Goal: Information Seeking & Learning: Learn about a topic

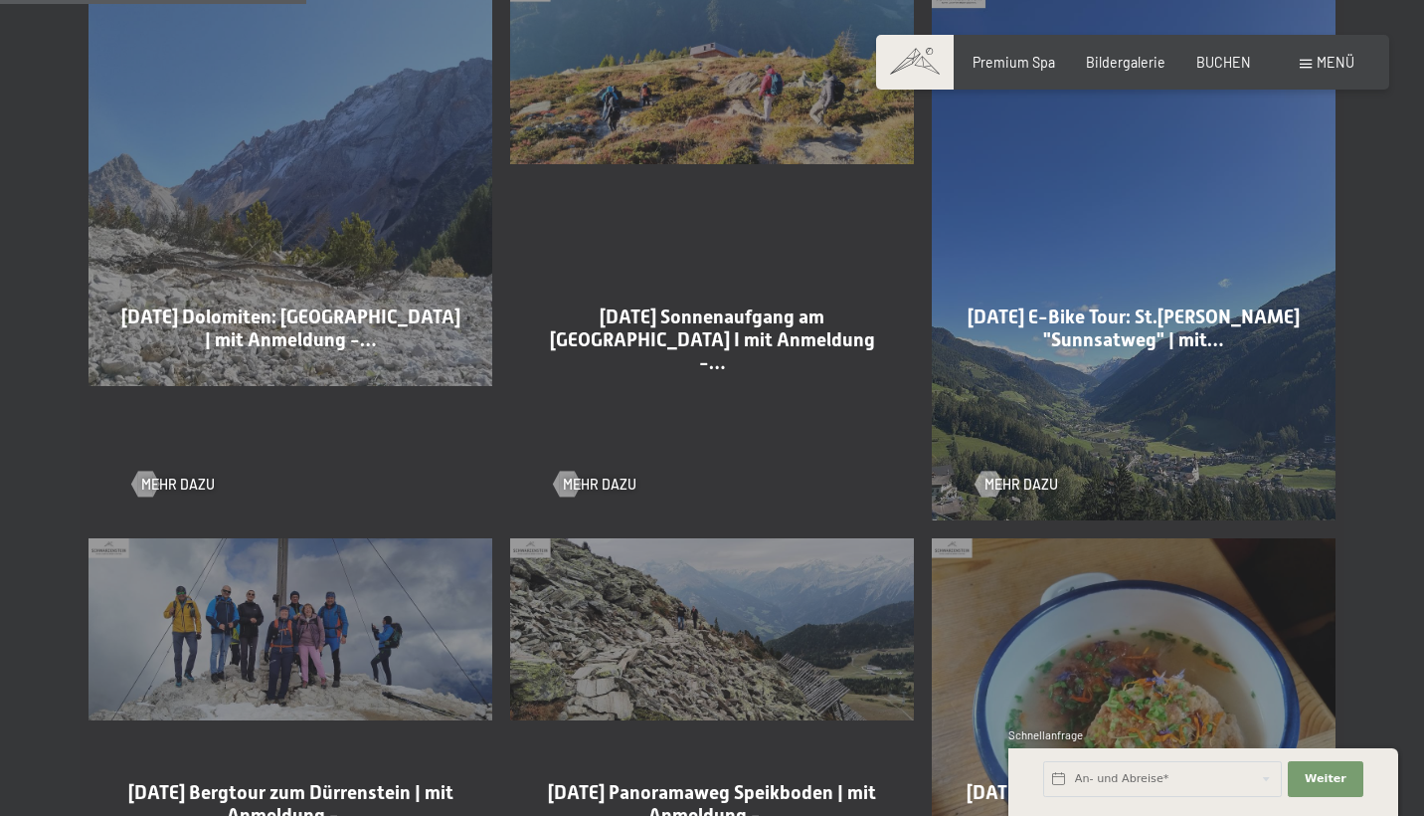
scroll to position [947, 0]
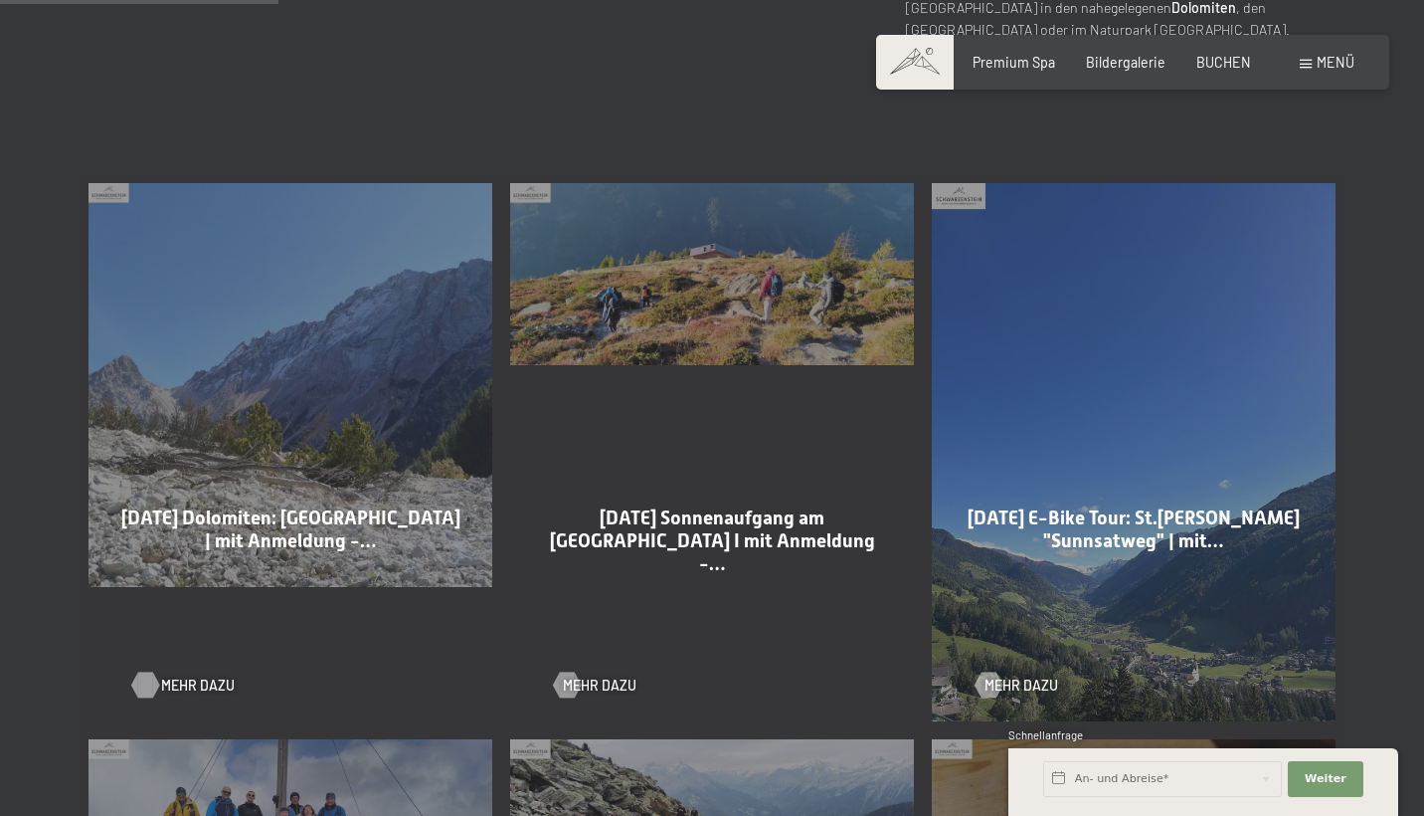
click at [174, 680] on span "Mehr dazu" at bounding box center [198, 685] width 74 height 20
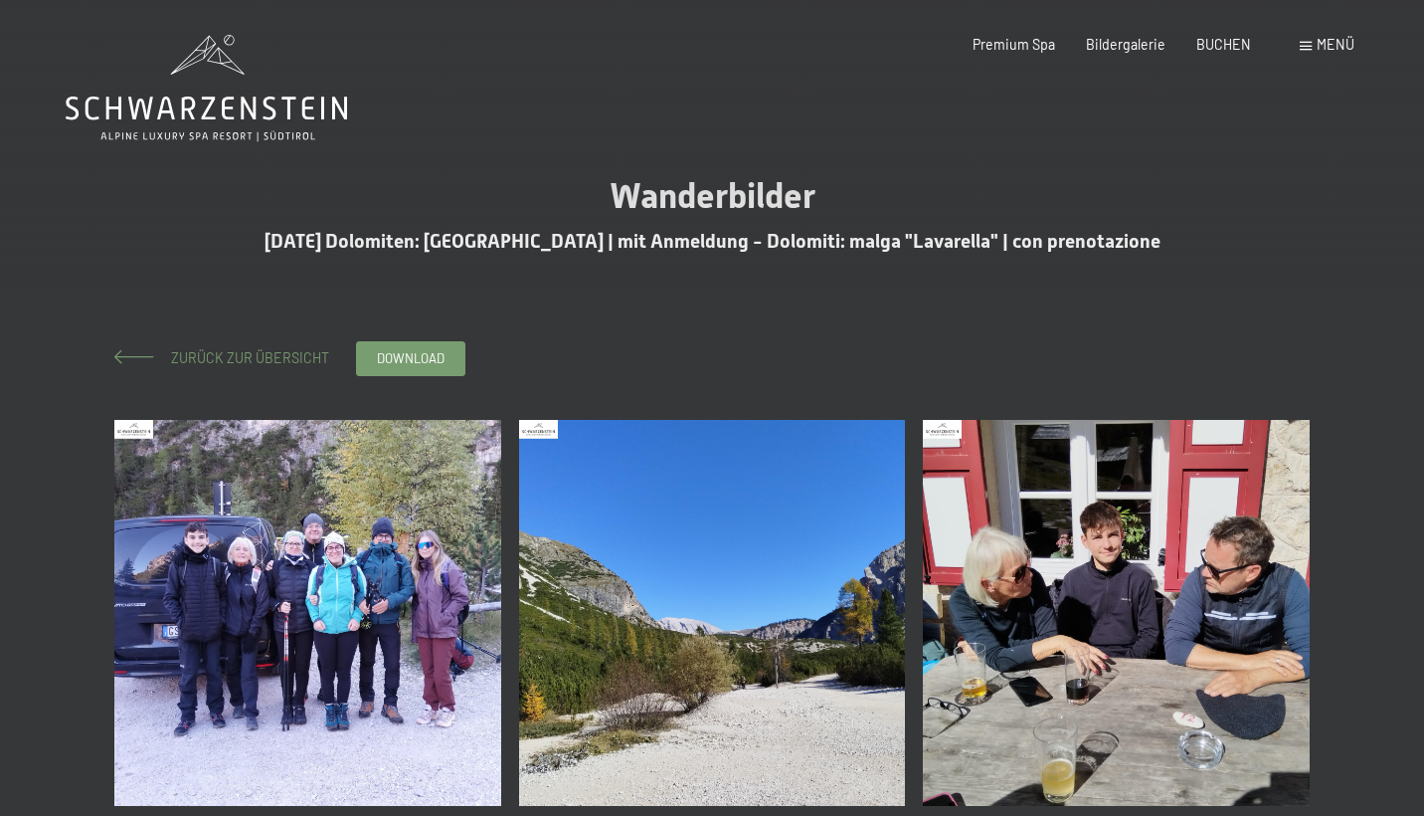
click at [145, 358] on span at bounding box center [134, 357] width 40 height 14
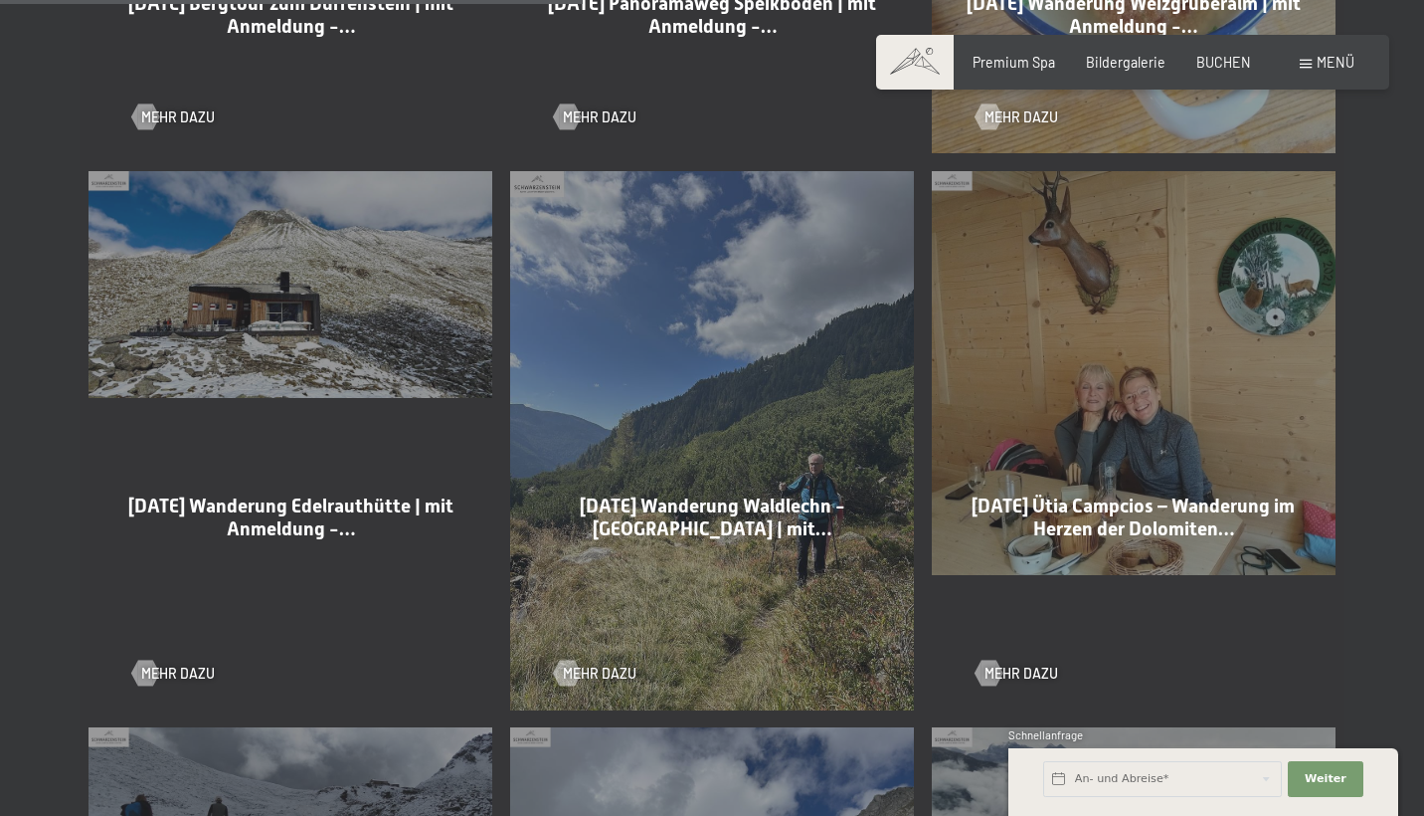
scroll to position [1917, 0]
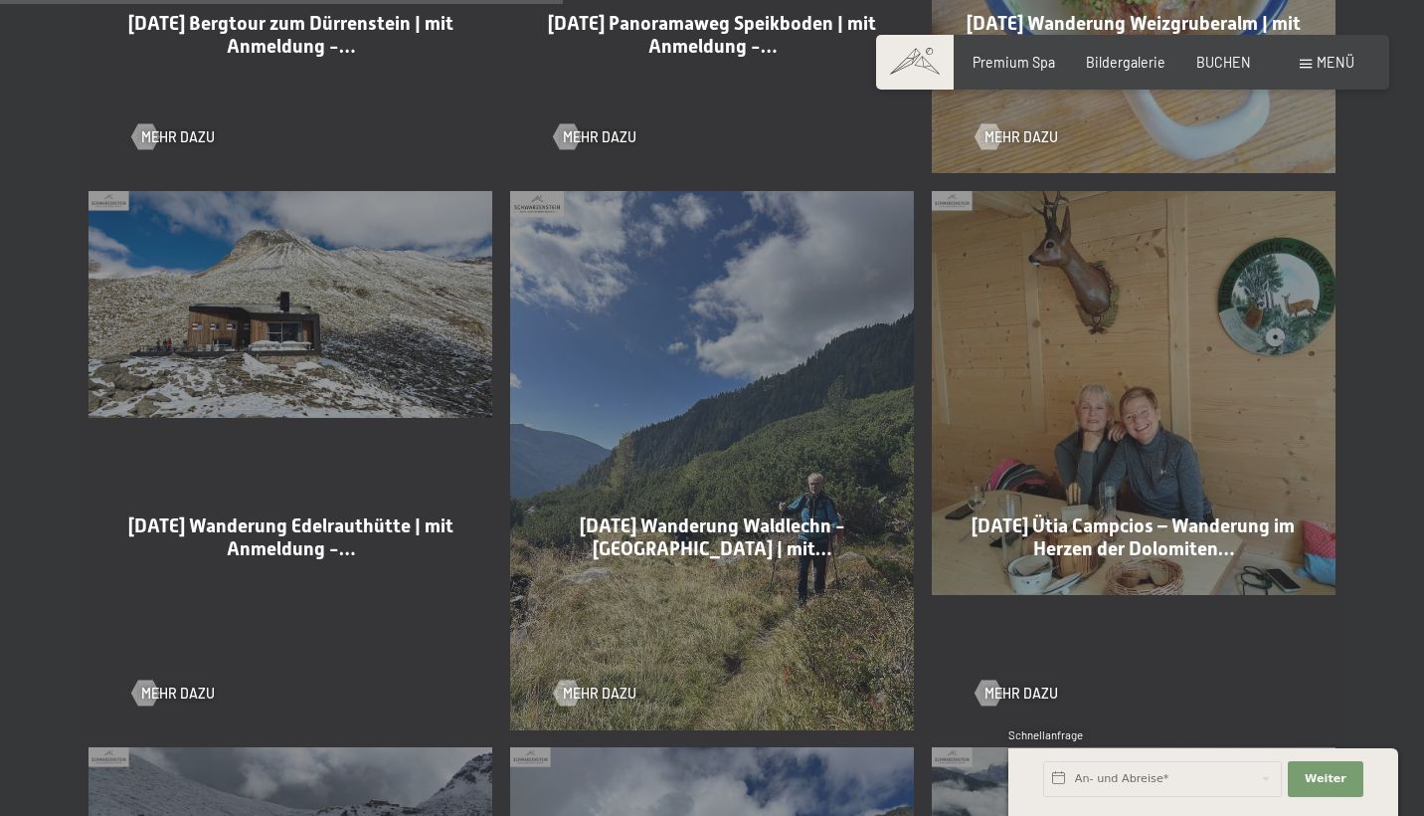
click at [294, 552] on span "29-09-2025 Wanderung Edelrauthütte | mit Anmeldung -…" at bounding box center [290, 537] width 325 height 46
click at [353, 404] on div "29-09-2025 Wanderung Edelrauthütte | mit Anmeldung -… Mehr dazu" at bounding box center [291, 460] width 422 height 556
drag, startPoint x: 376, startPoint y: 344, endPoint x: 168, endPoint y: 550, distance: 292.6
click at [376, 345] on div "29-09-2025 Wanderung Edelrauthütte | mit Anmeldung -… Mehr dazu" at bounding box center [291, 460] width 422 height 556
click at [169, 691] on span "Mehr dazu" at bounding box center [198, 693] width 74 height 20
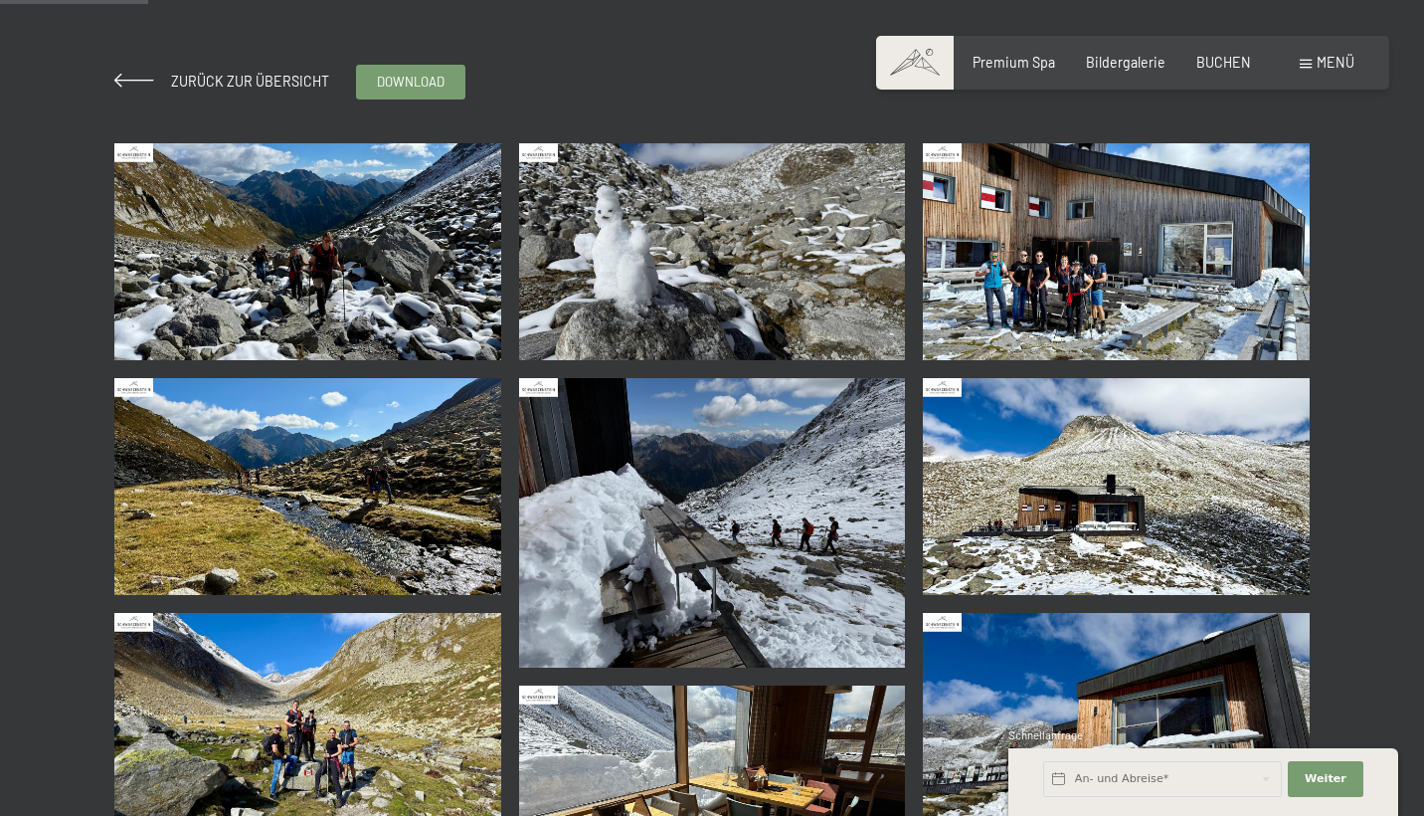
scroll to position [273, 0]
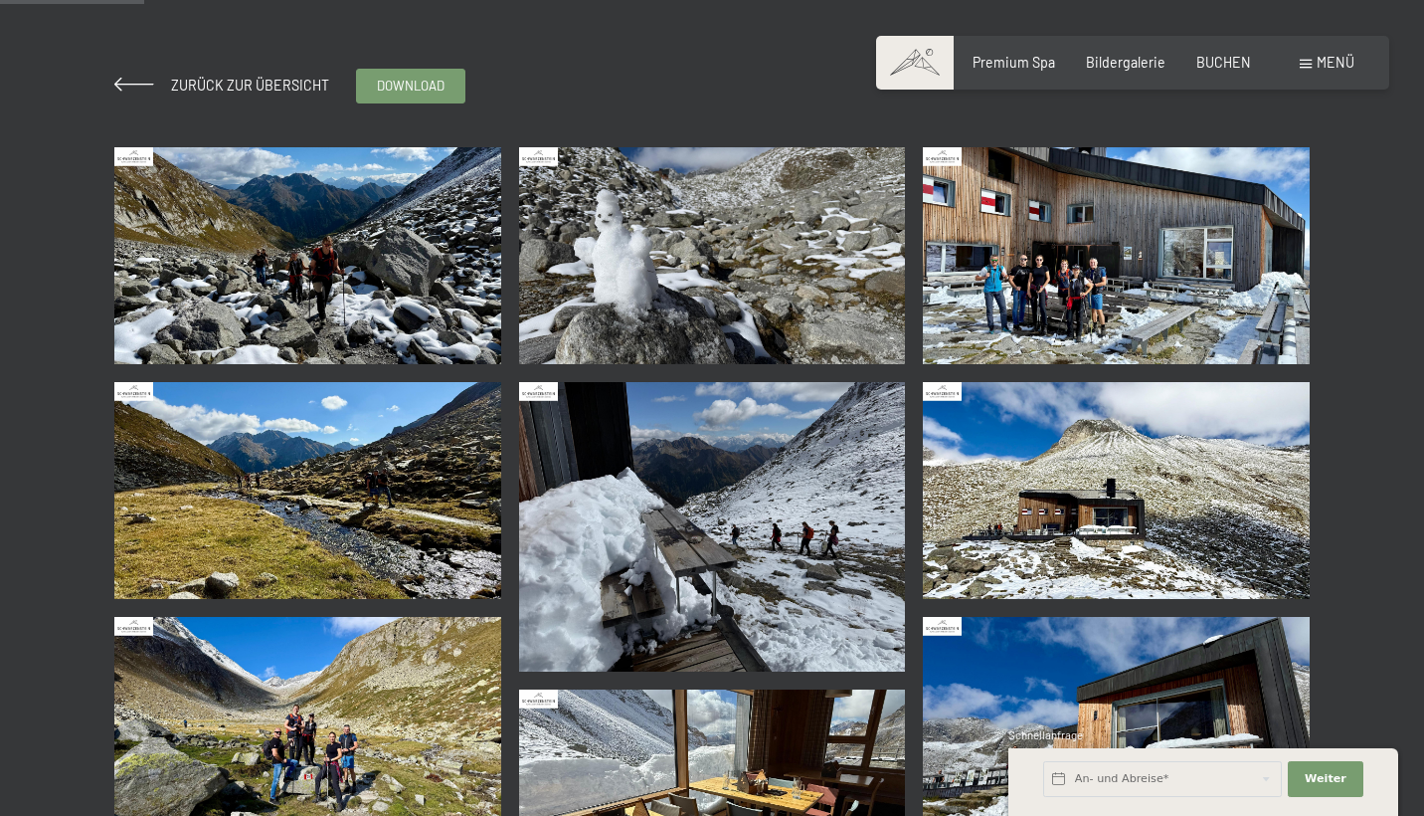
click at [1116, 301] on img at bounding box center [1116, 255] width 387 height 217
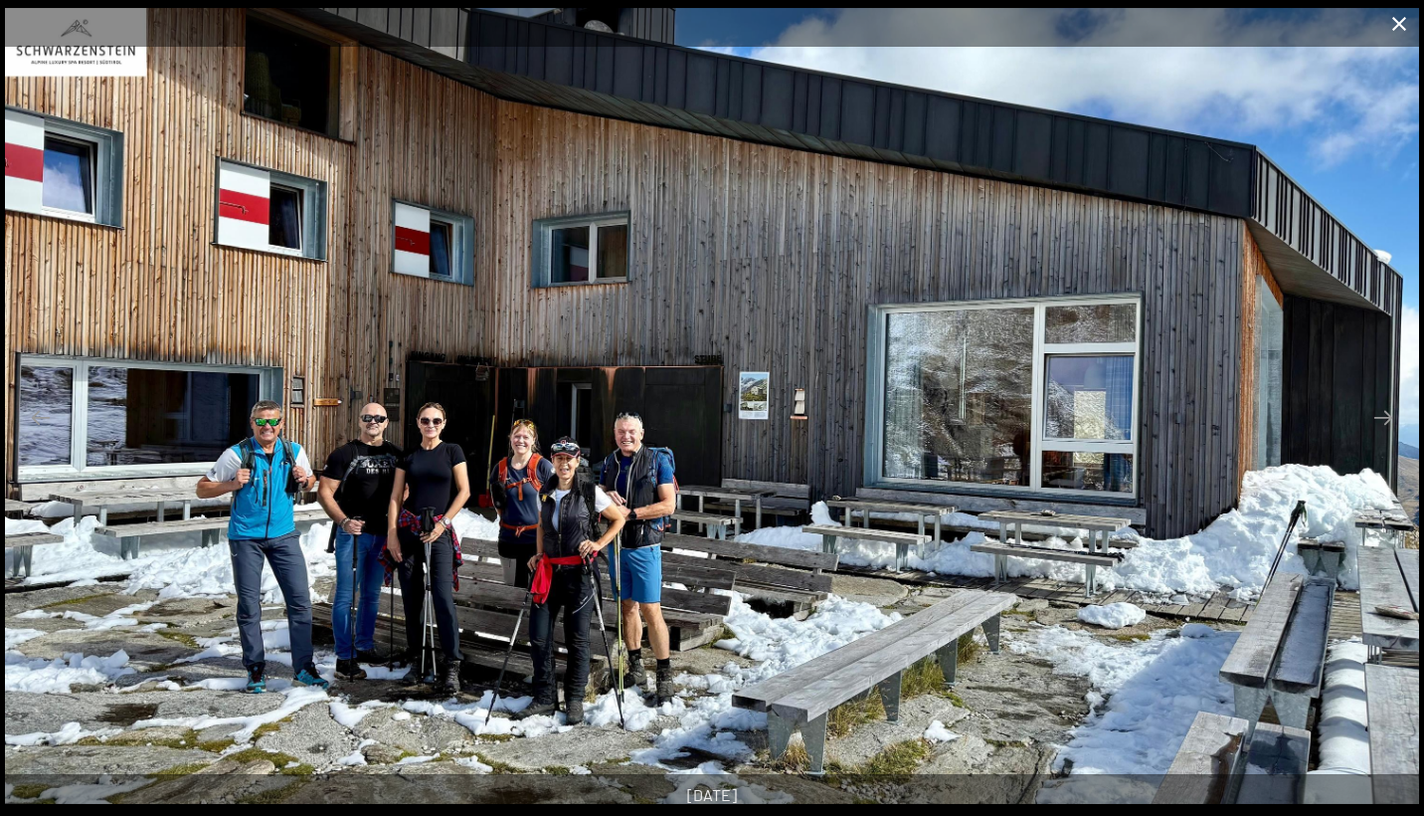
click at [1400, 19] on button "Close gallery" at bounding box center [1400, 23] width 50 height 47
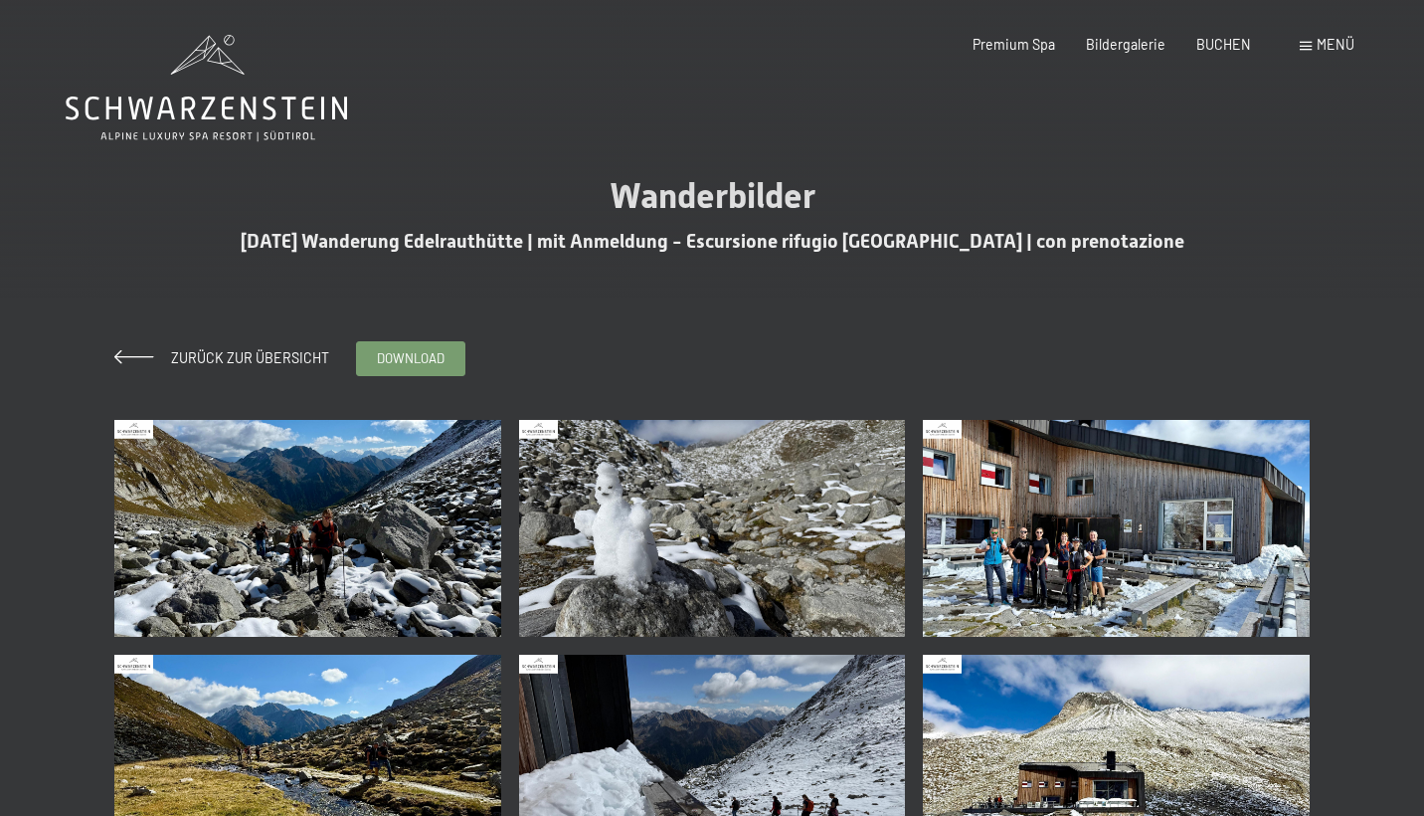
scroll to position [0, 0]
click at [143, 357] on span at bounding box center [134, 357] width 40 height 14
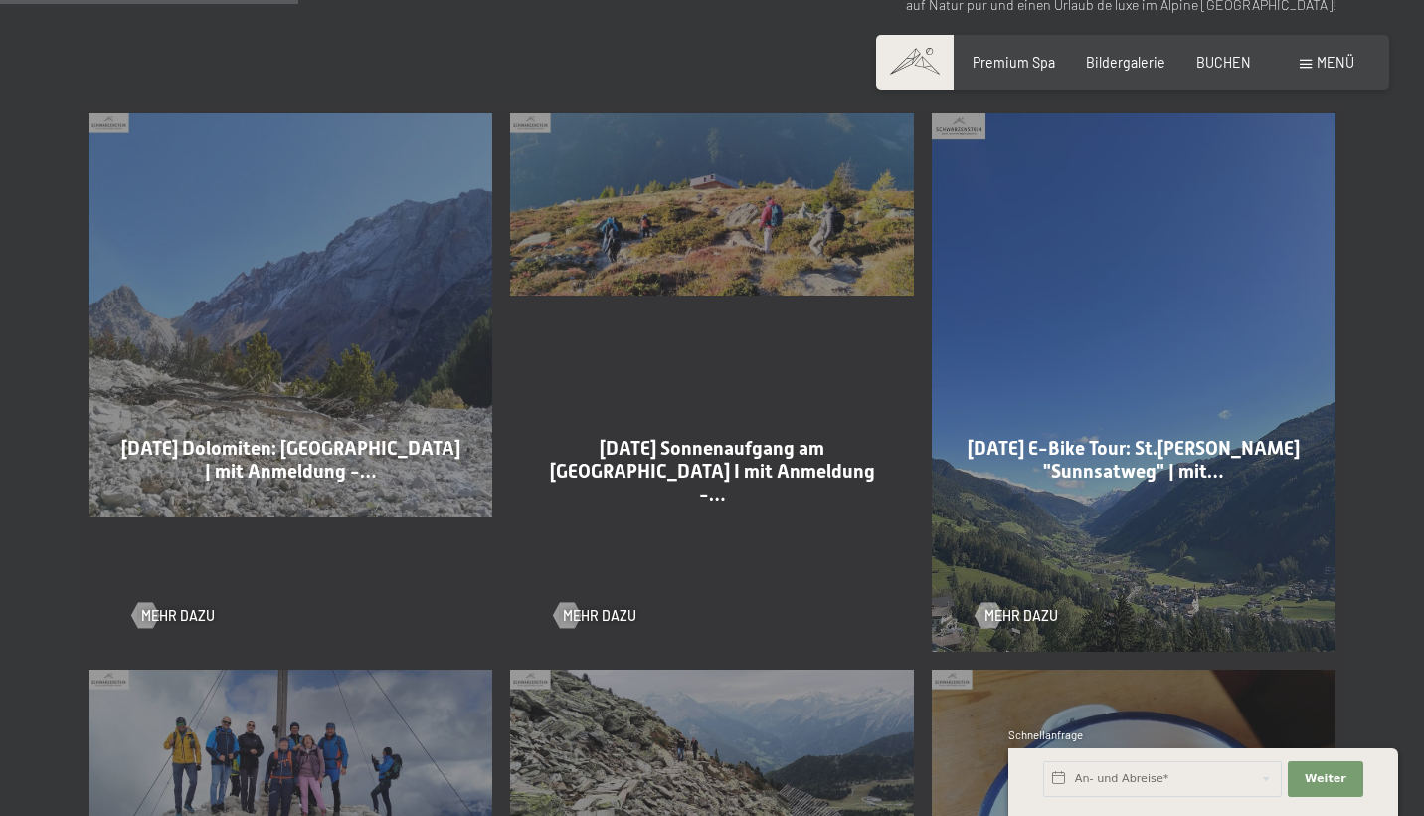
scroll to position [1020, 0]
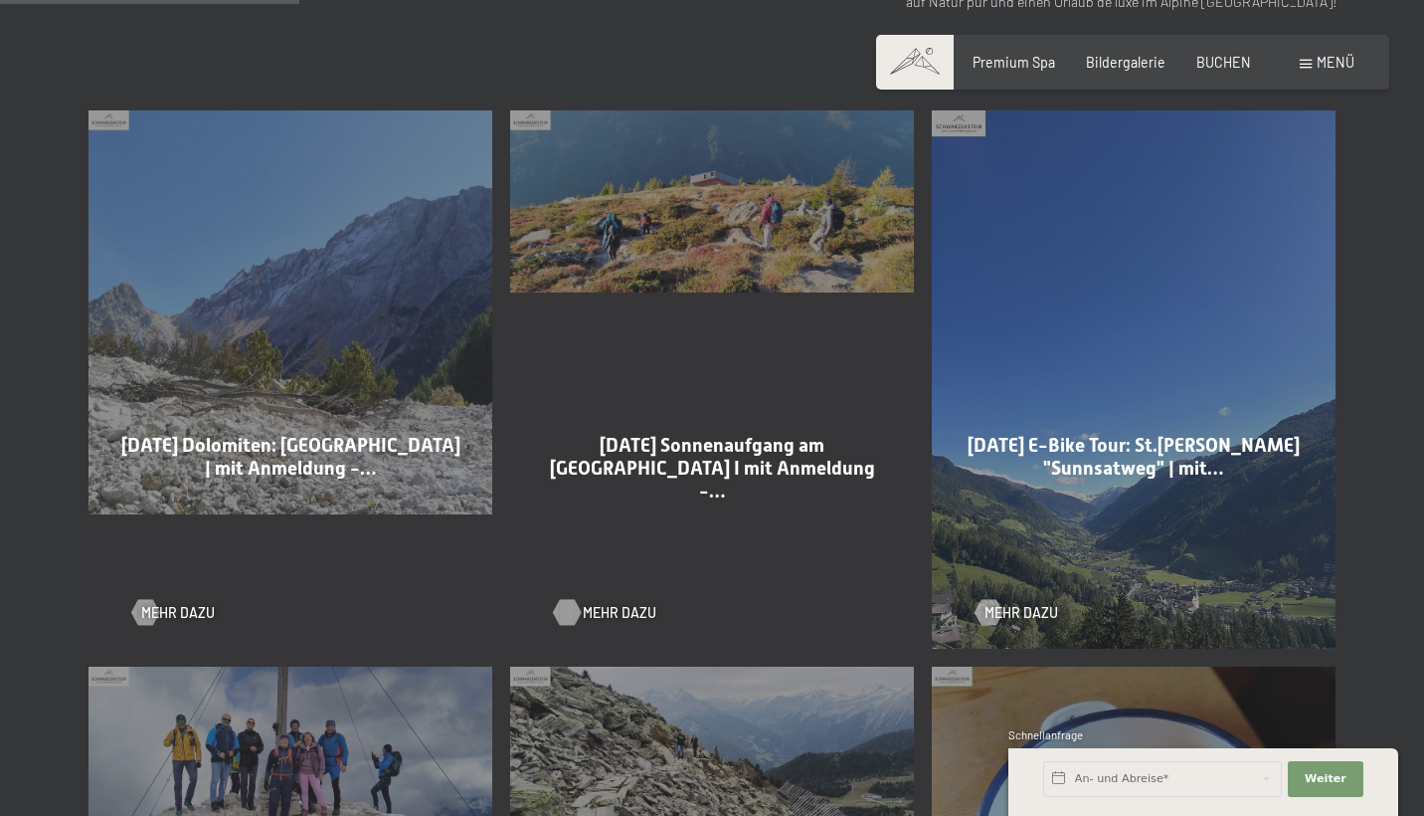
click at [600, 614] on span "Mehr dazu" at bounding box center [620, 613] width 74 height 20
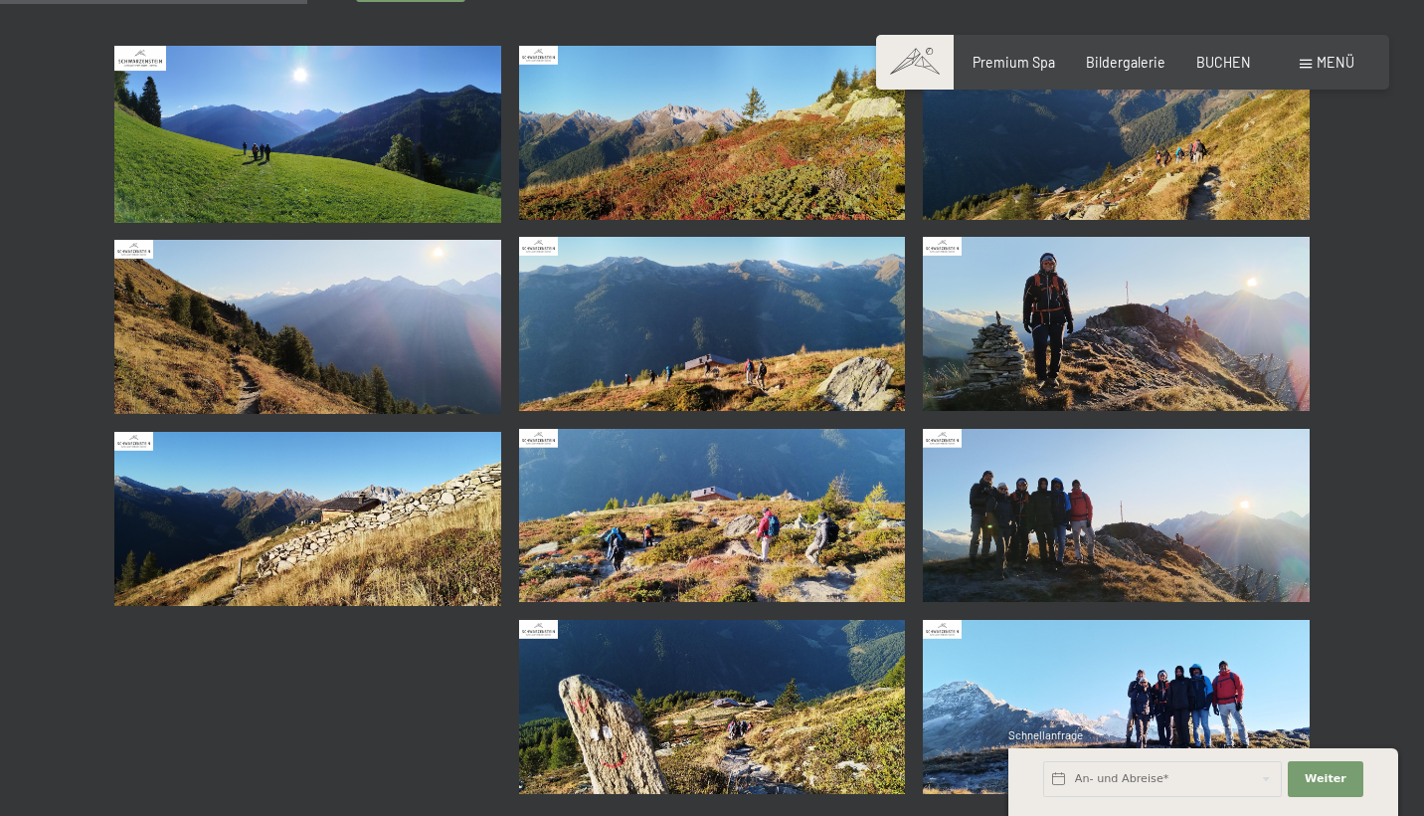
scroll to position [374, 0]
click at [1057, 353] on img at bounding box center [1116, 324] width 387 height 174
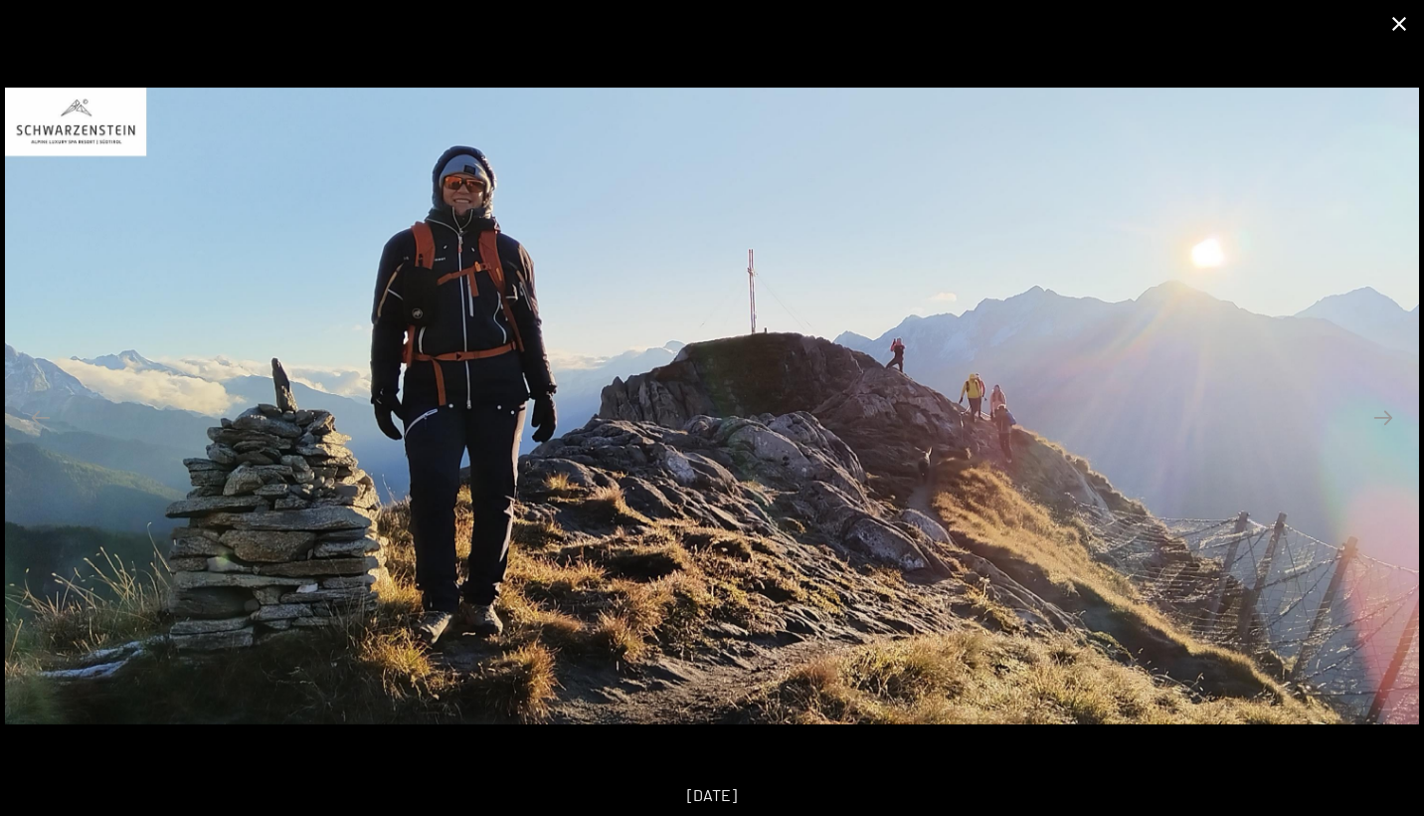
click at [1398, 23] on button "Close gallery" at bounding box center [1400, 23] width 50 height 47
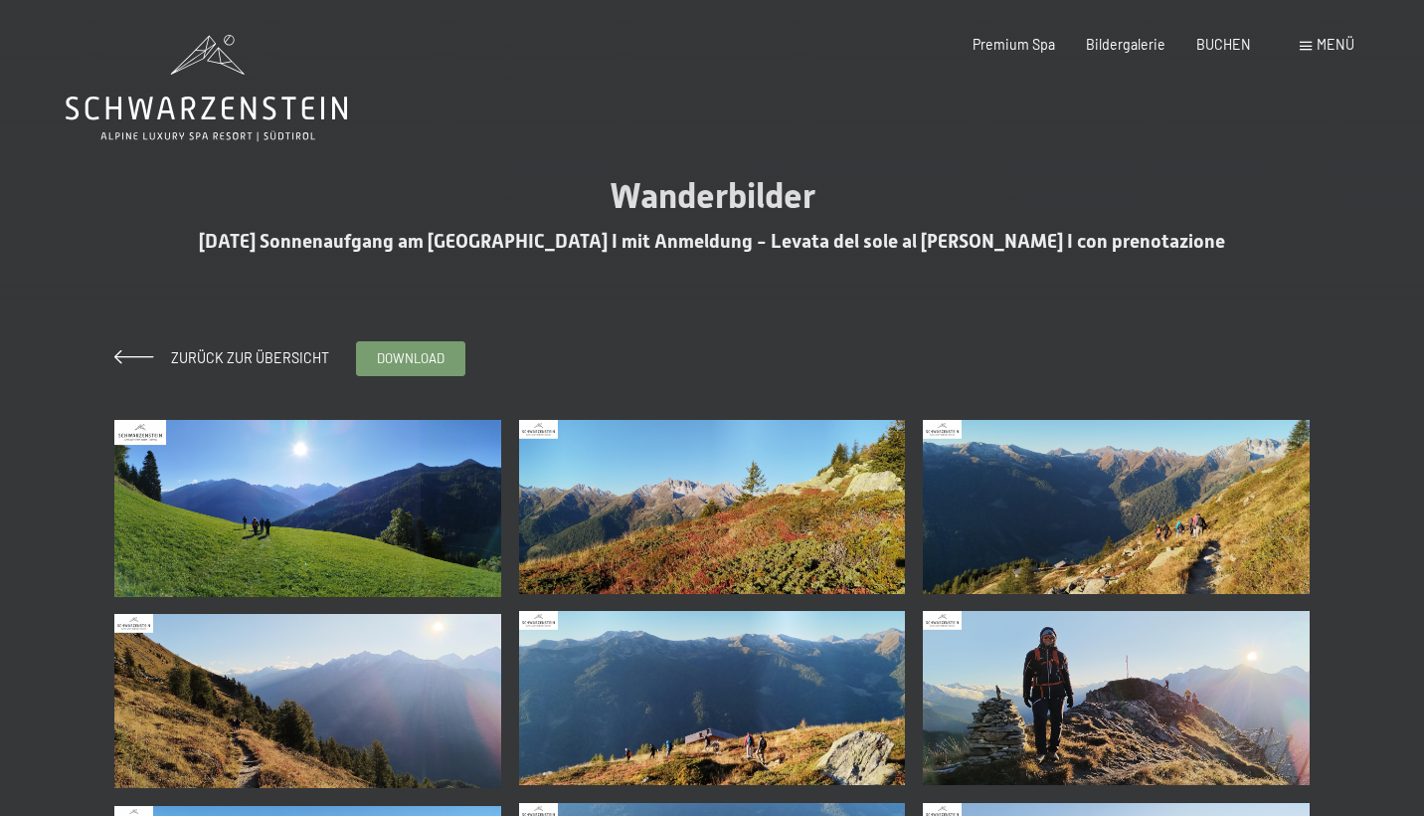
scroll to position [0, 0]
